Goal: Check status: Check status

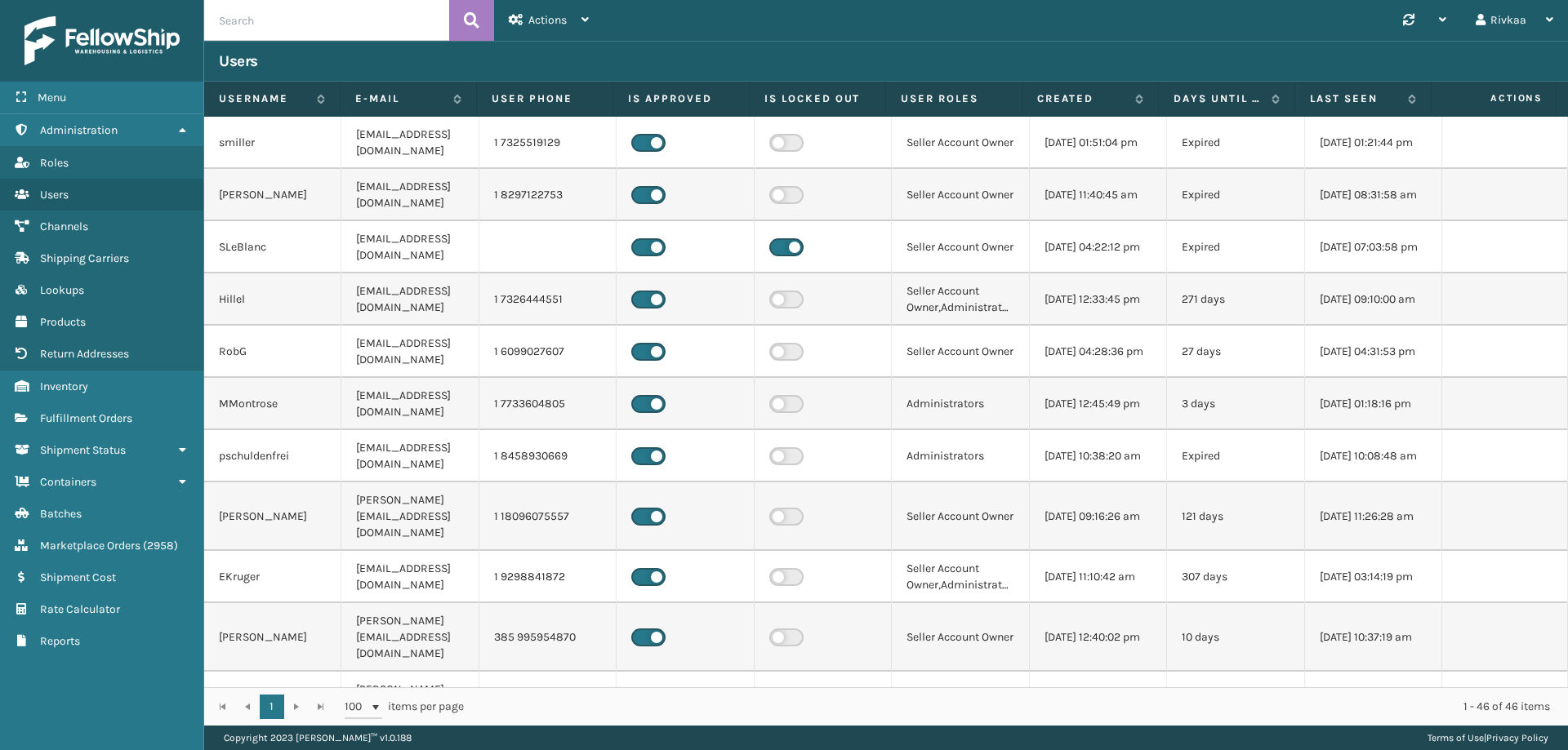
click at [88, 370] on div "Roles Users Channels Shipping Carriers Lookups Products Return Addresses" at bounding box center [101, 258] width 203 height 225
click at [88, 380] on span "Inventory" at bounding box center [64, 386] width 48 height 14
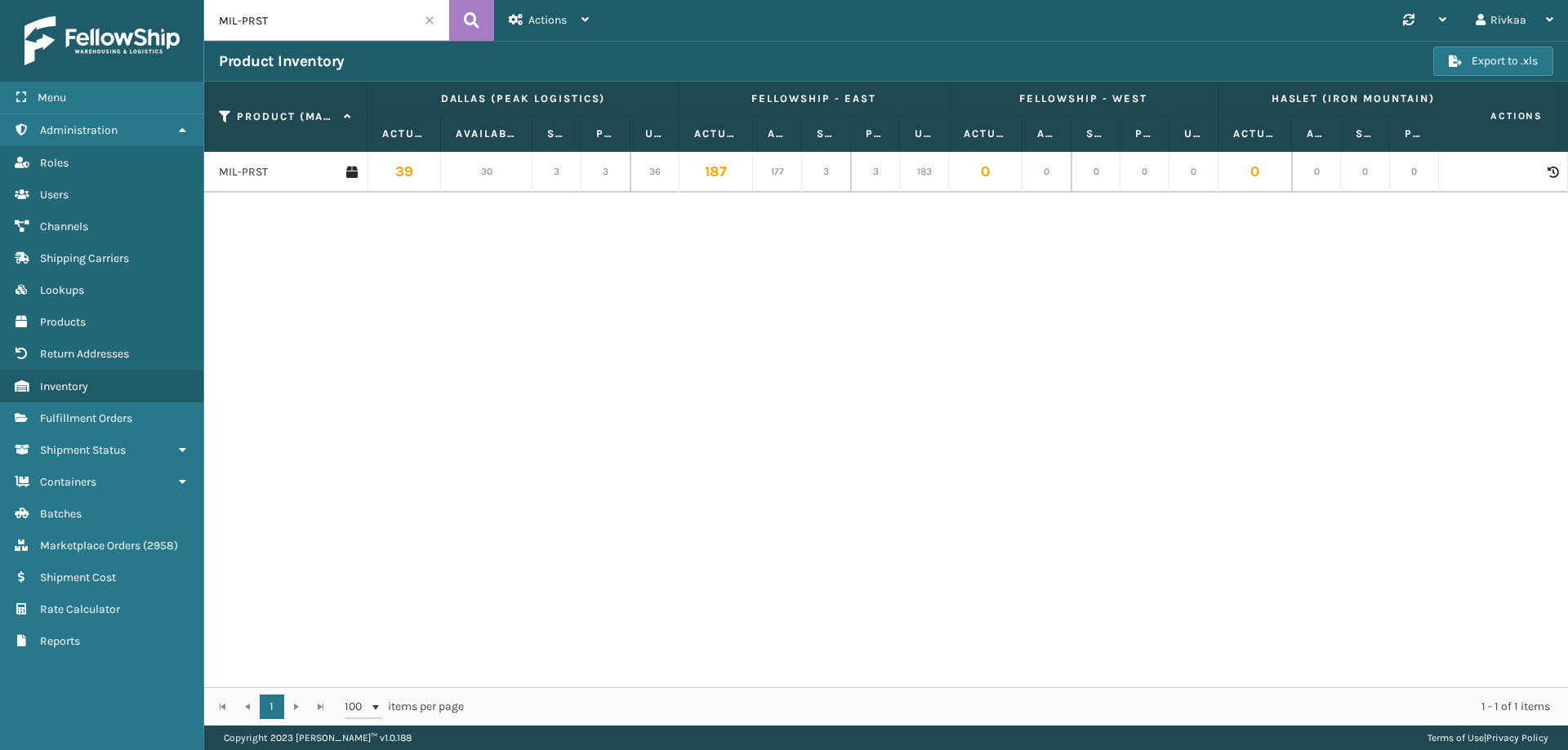
click at [430, 17] on span at bounding box center [429, 21] width 9 height 9
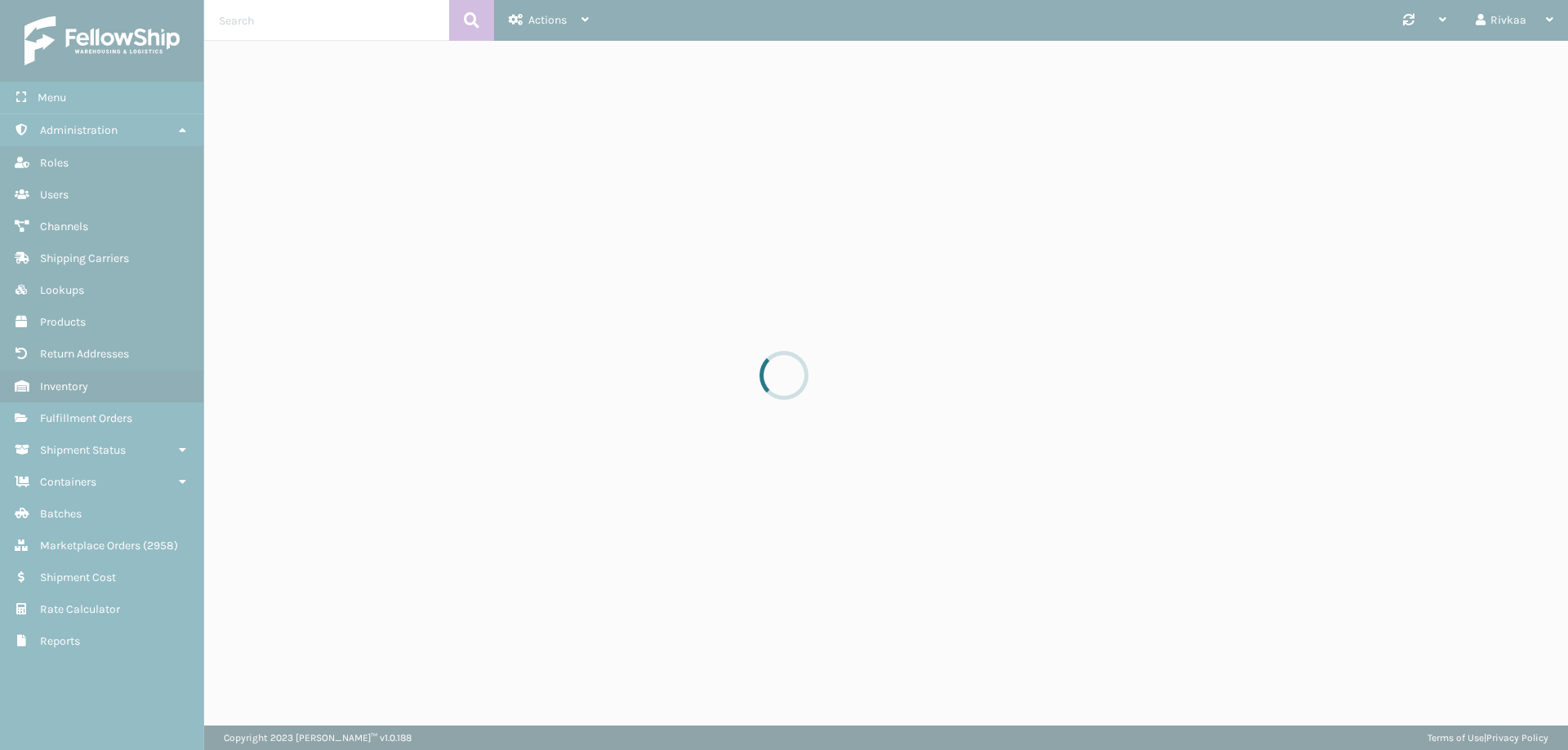
click at [111, 416] on div at bounding box center [784, 375] width 1568 height 750
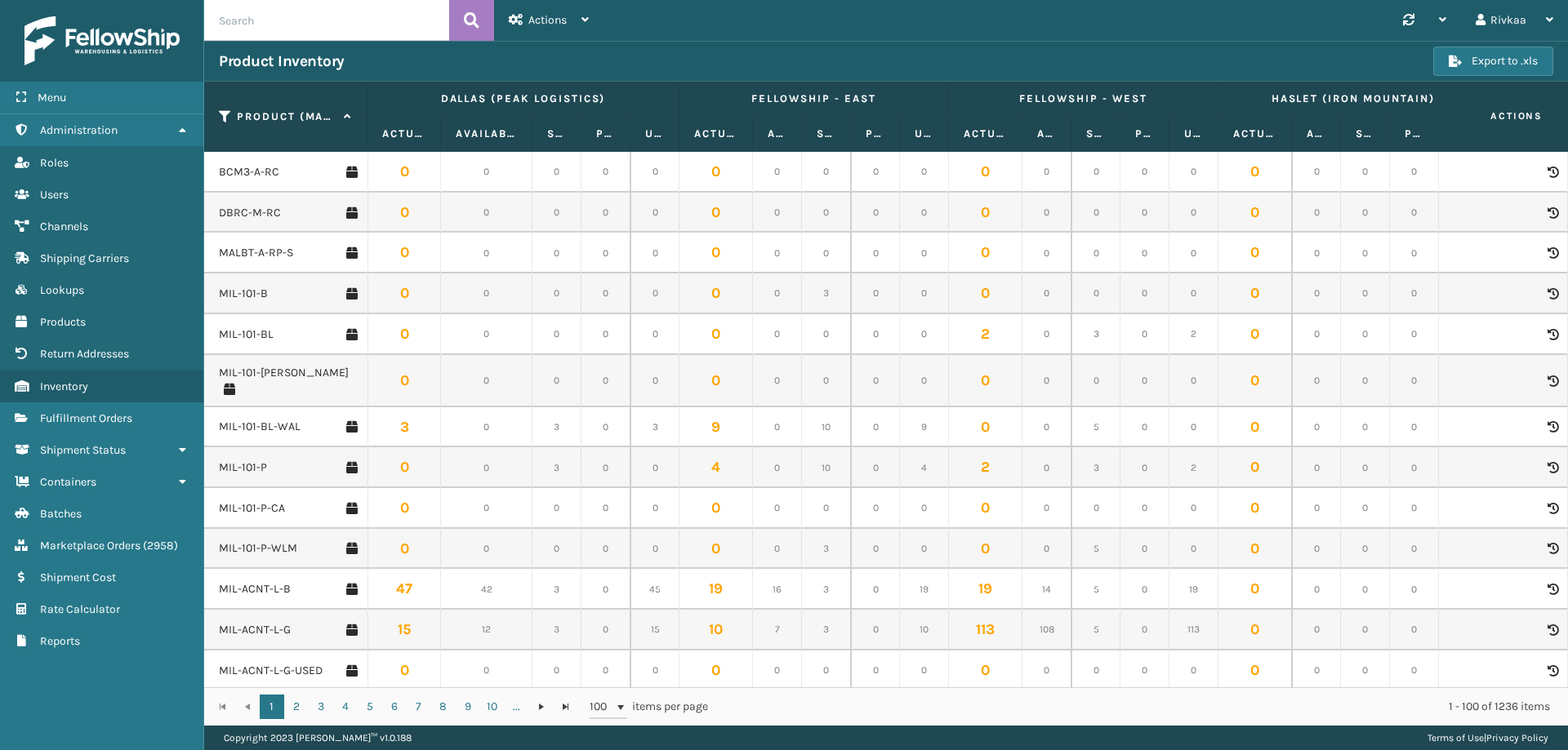
click at [111, 416] on span "Fulfillment Orders" at bounding box center [86, 418] width 93 height 14
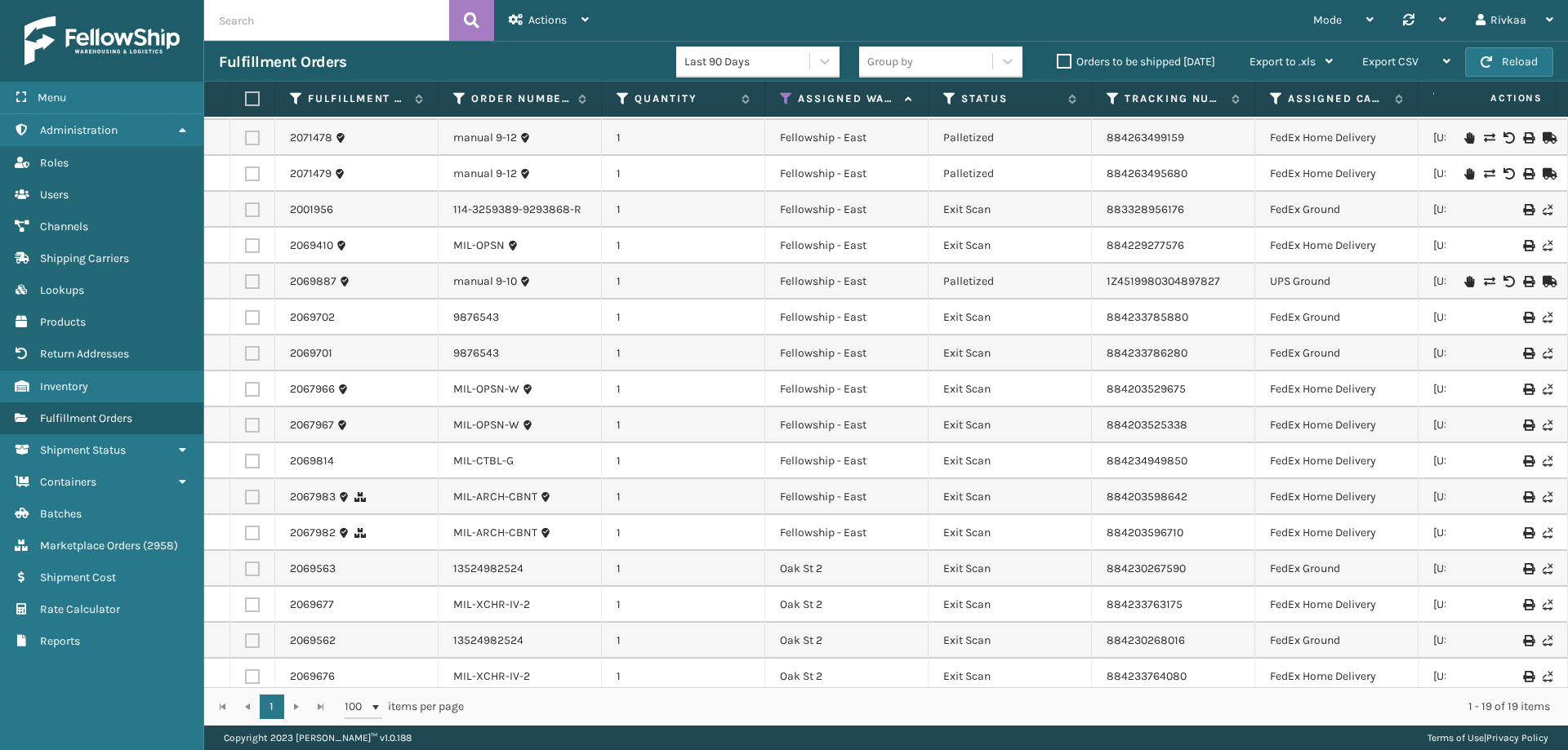
scroll to position [125, 0]
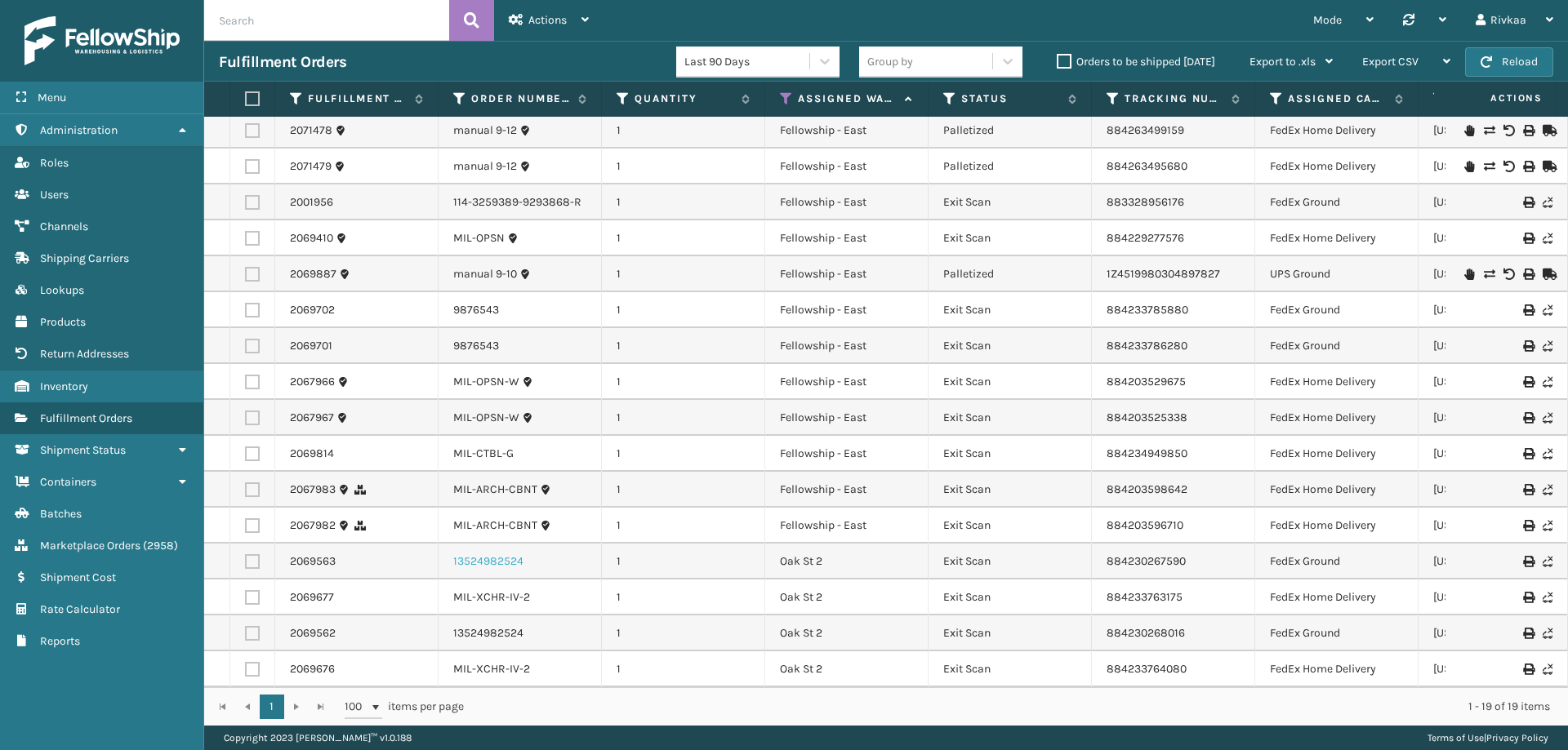
click at [481, 553] on link "13524982524" at bounding box center [488, 561] width 70 height 16
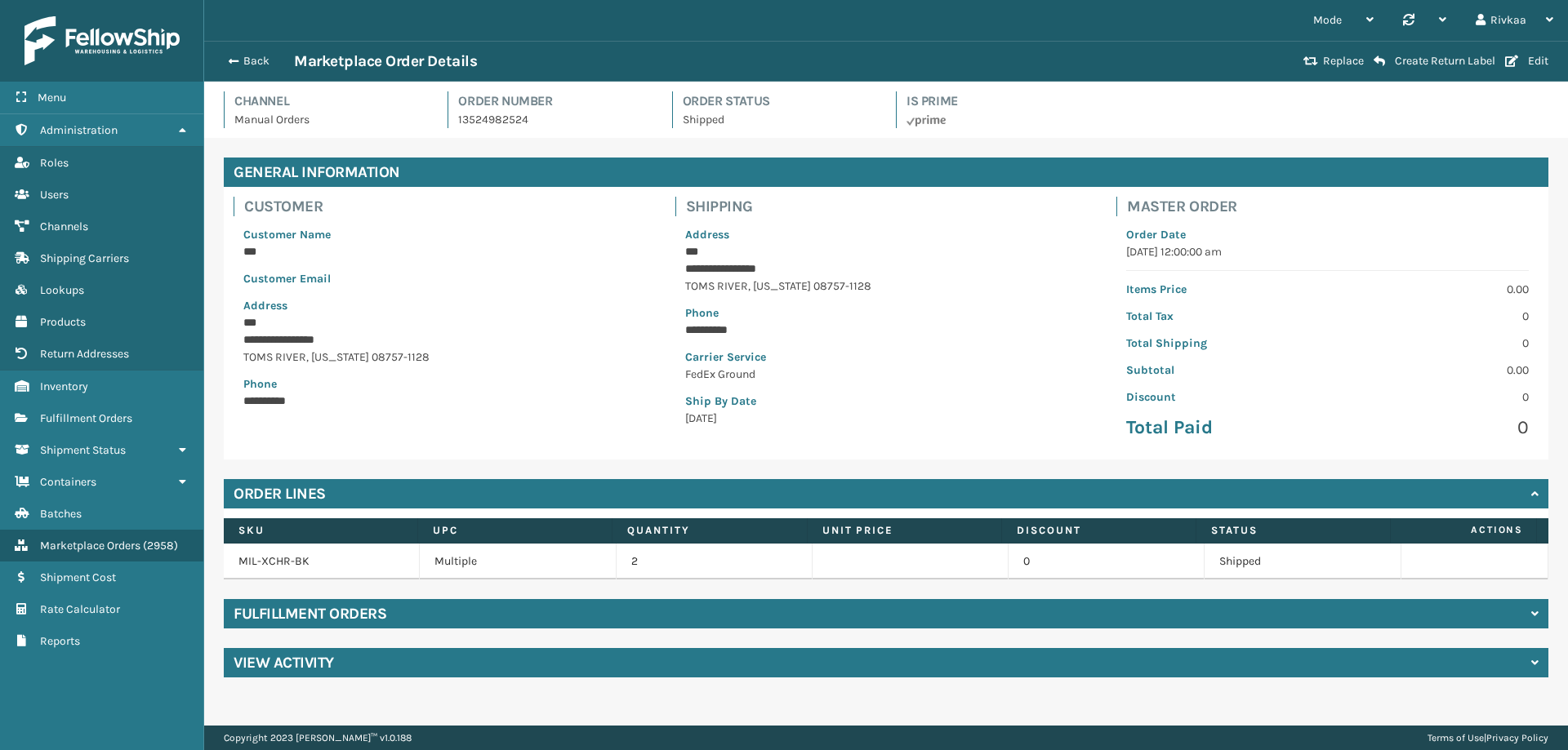
click at [1034, 615] on div "Fulfillment Orders" at bounding box center [886, 613] width 1324 height 29
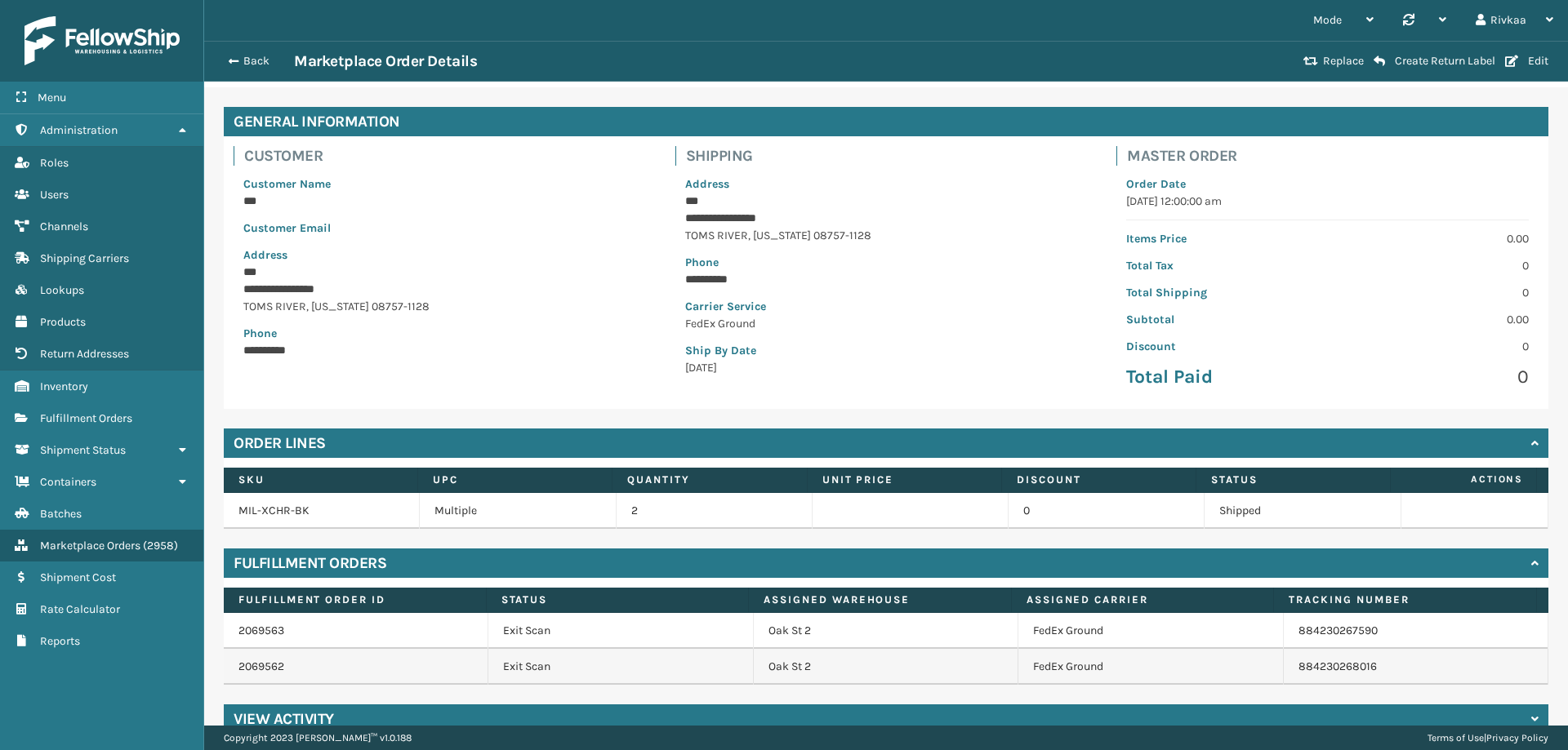
scroll to position [79, 0]
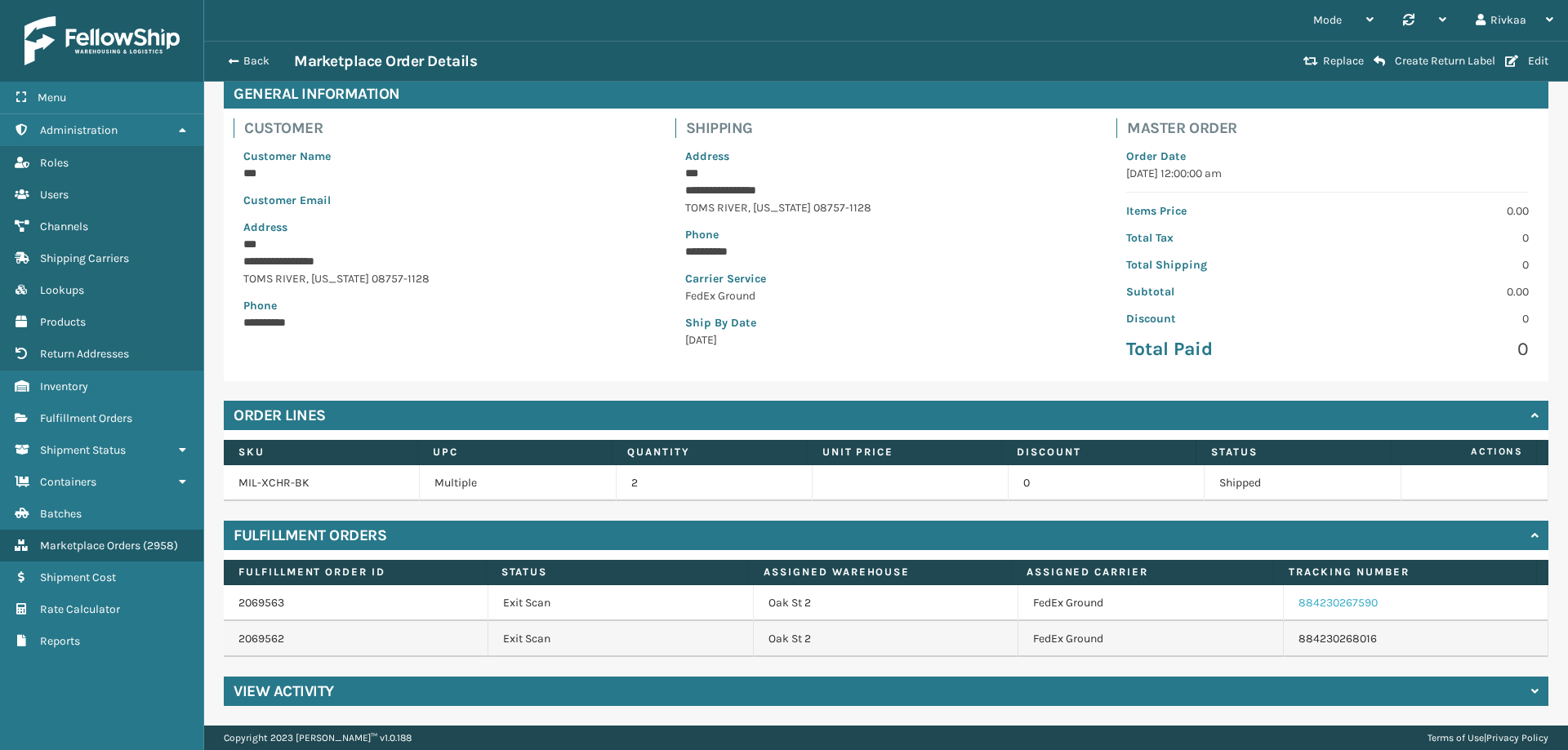
click at [1329, 603] on link "884230267590" at bounding box center [1338, 603] width 80 height 14
drag, startPoint x: 1368, startPoint y: 640, endPoint x: 1280, endPoint y: 604, distance: 95.1
click at [1280, 604] on tbody "2069563 Exit [GEOGRAPHIC_DATA] 2 FedEx Ground 884230267590 2069562 Exit [GEOGRA…" at bounding box center [886, 621] width 1324 height 72
click at [1284, 602] on td "884230267590" at bounding box center [1416, 603] width 265 height 36
